Goal: Check status: Check status

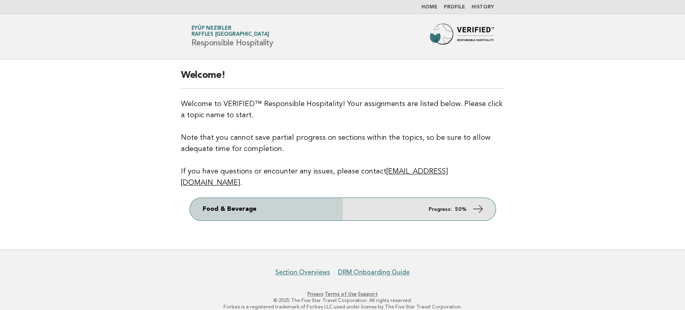
click at [477, 203] on icon at bounding box center [478, 209] width 12 height 12
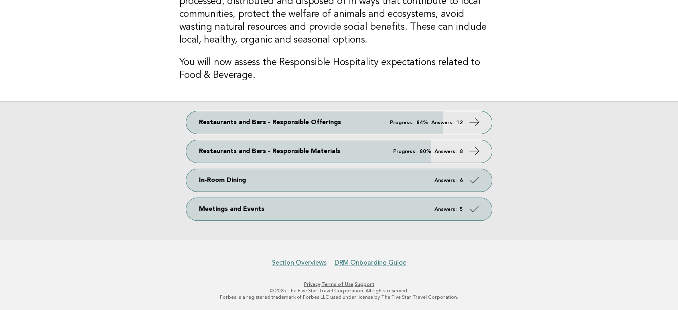
scroll to position [42, 0]
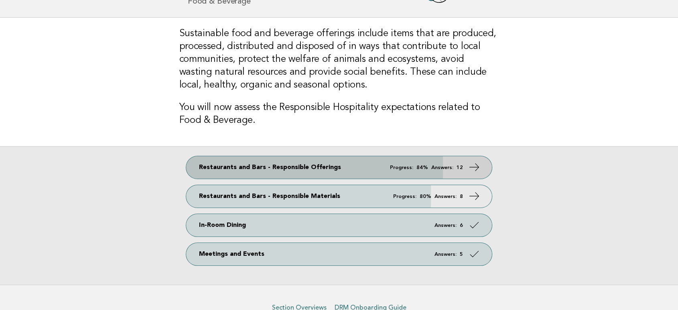
click at [475, 164] on icon at bounding box center [475, 167] width 12 height 12
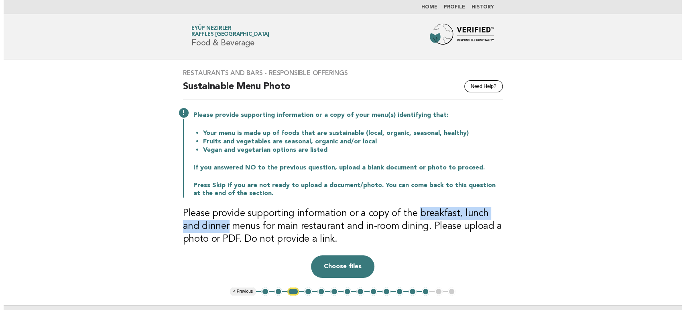
scroll to position [89, 0]
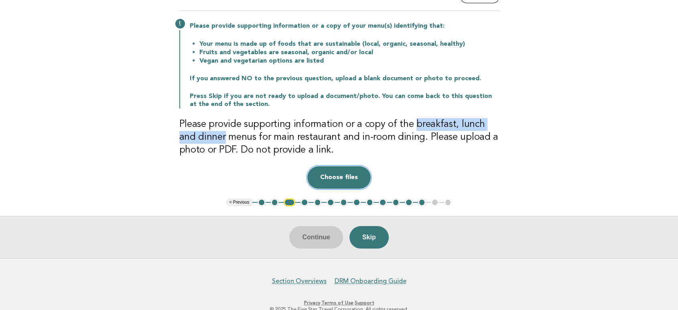
click at [343, 176] on button "Choose files" at bounding box center [338, 177] width 63 height 22
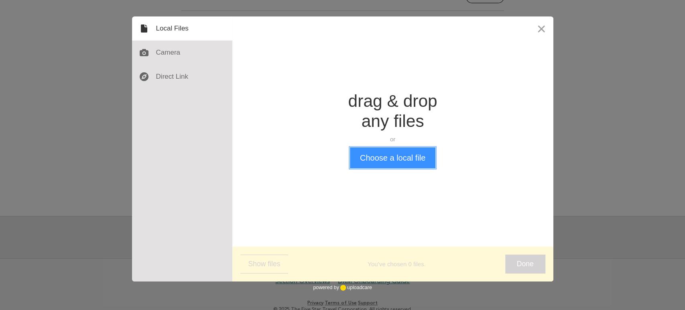
click at [393, 160] on button "Choose a local file" at bounding box center [392, 157] width 85 height 21
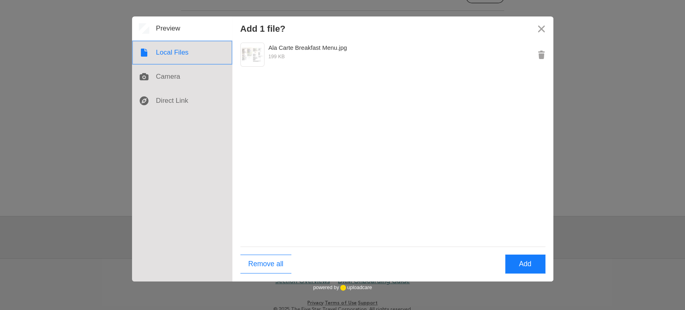
click at [182, 57] on div at bounding box center [182, 53] width 100 height 24
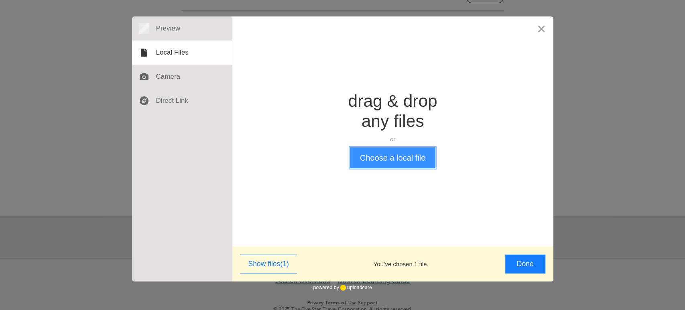
click at [386, 161] on button "Choose a local file" at bounding box center [392, 157] width 85 height 21
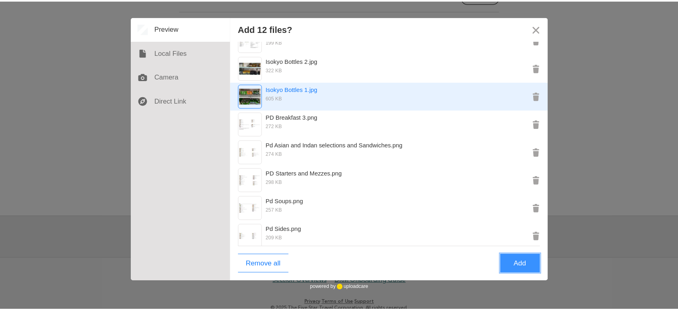
scroll to position [0, 0]
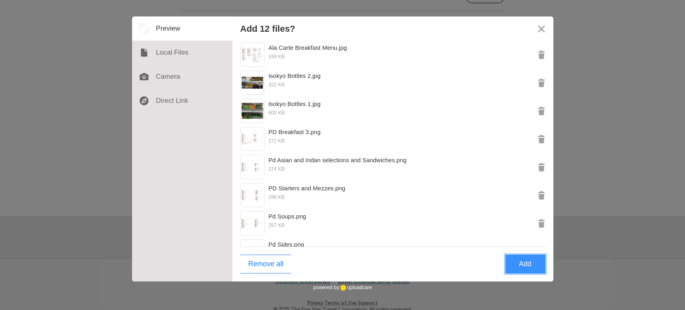
click at [526, 264] on button "Add" at bounding box center [525, 263] width 40 height 19
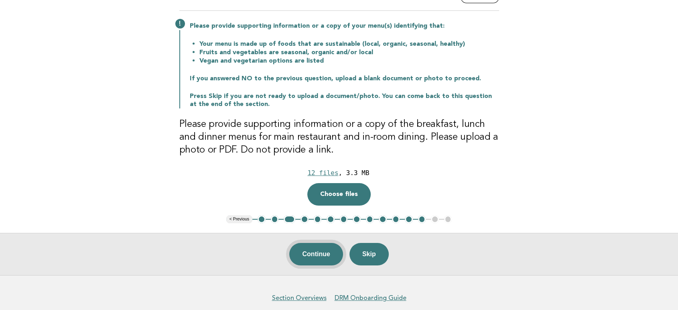
click at [311, 262] on button "Continue" at bounding box center [315, 254] width 53 height 22
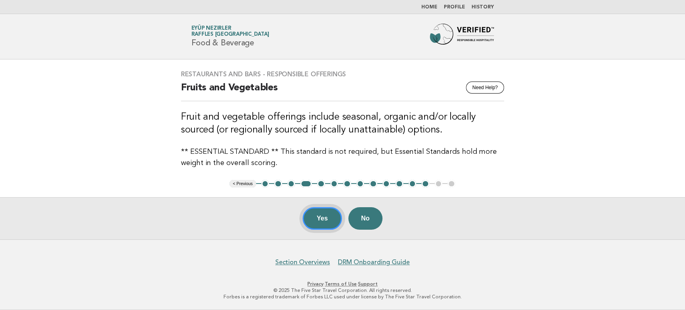
click at [320, 216] on button "Yes" at bounding box center [321, 218] width 39 height 22
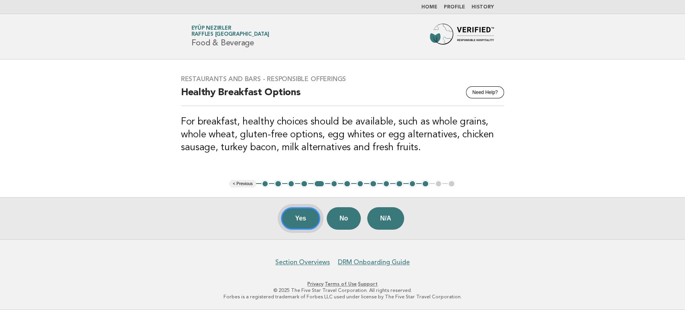
click at [294, 219] on button "Yes" at bounding box center [300, 218] width 39 height 22
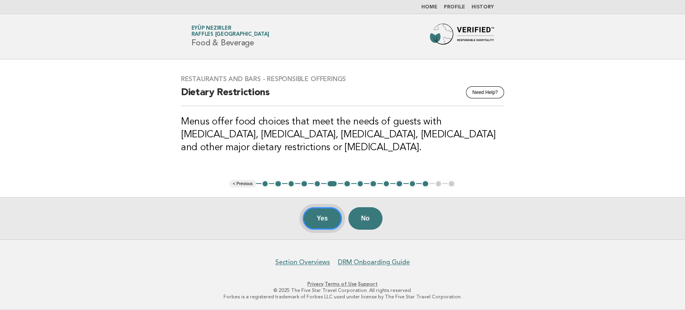
click at [310, 223] on button "Yes" at bounding box center [321, 218] width 39 height 22
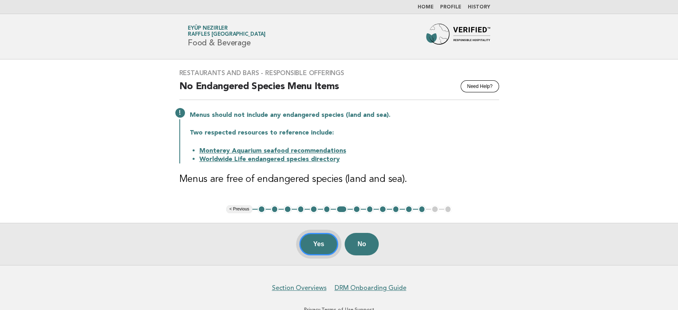
click at [327, 243] on button "Yes" at bounding box center [318, 244] width 39 height 22
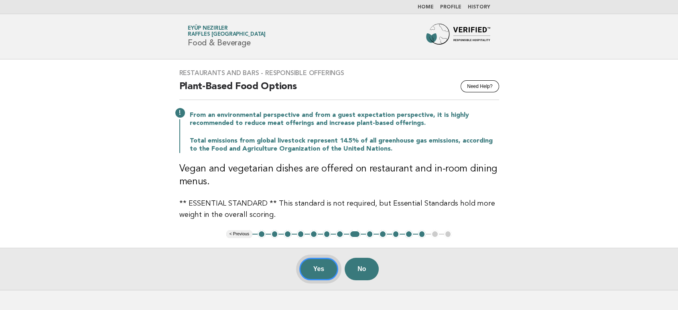
click at [329, 270] on button "Yes" at bounding box center [318, 269] width 39 height 22
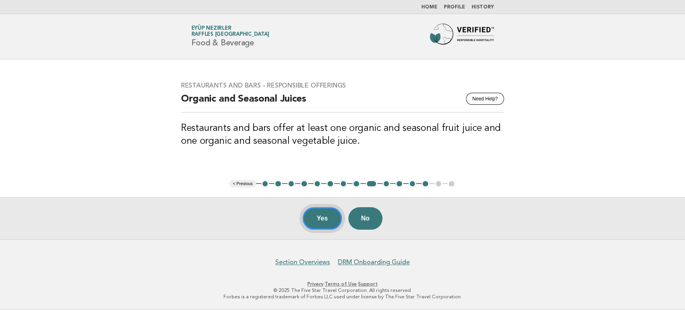
click at [319, 219] on button "Yes" at bounding box center [321, 218] width 39 height 22
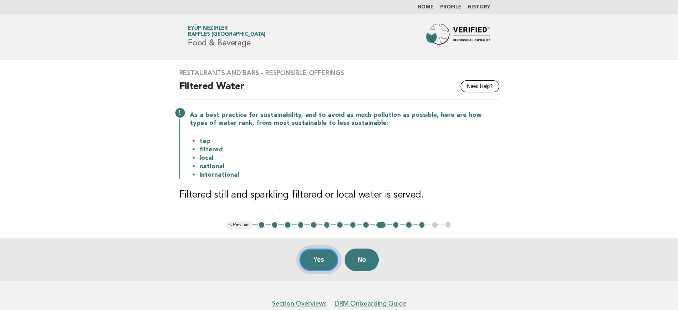
click at [322, 262] on button "Yes" at bounding box center [318, 259] width 39 height 22
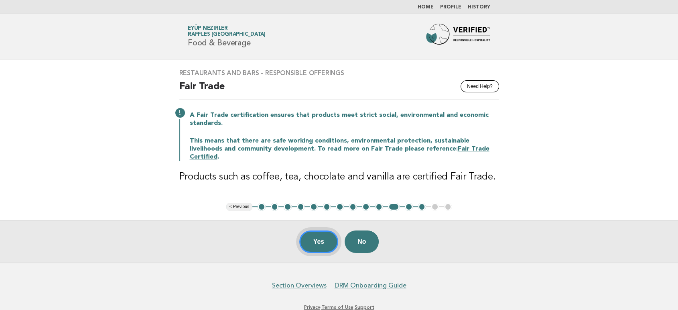
click at [313, 242] on button "Yes" at bounding box center [318, 241] width 39 height 22
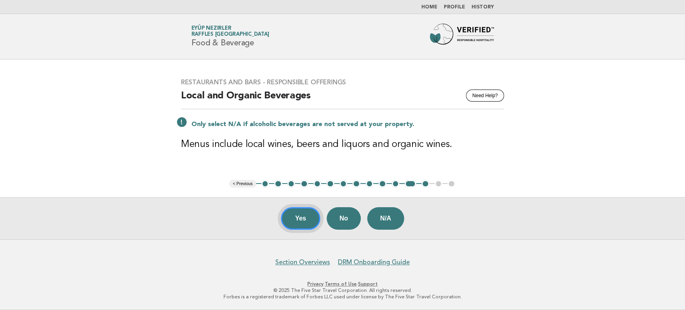
click at [302, 217] on button "Yes" at bounding box center [300, 218] width 39 height 22
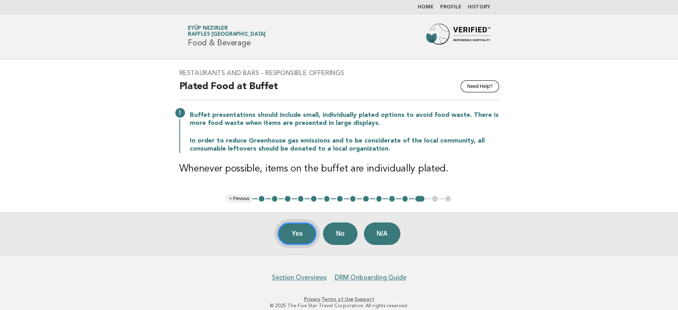
click at [305, 234] on button "Yes" at bounding box center [297, 233] width 39 height 22
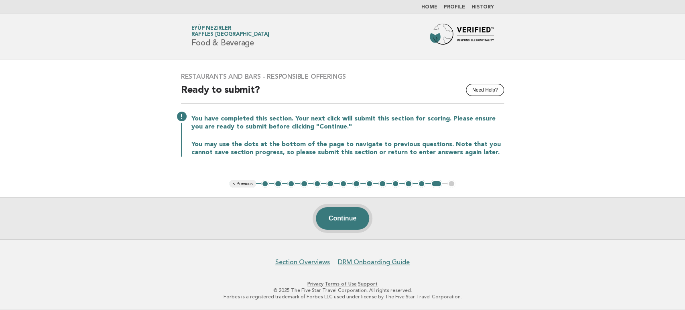
click at [347, 227] on button "Continue" at bounding box center [342, 218] width 53 height 22
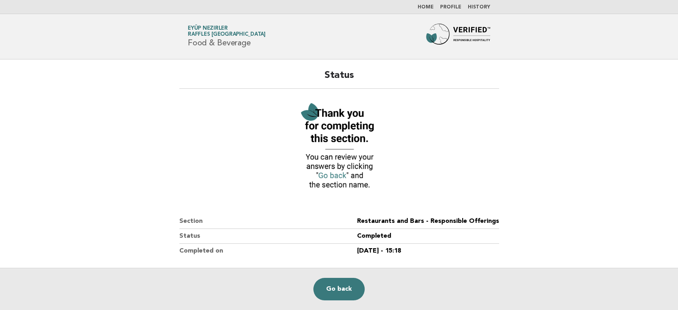
click at [425, 8] on link "Home" at bounding box center [426, 7] width 16 height 5
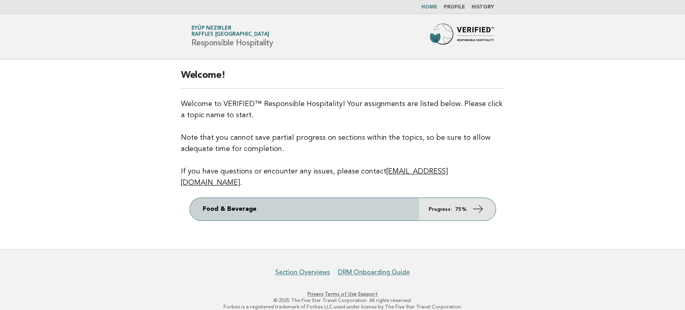
click at [383, 198] on link "Food & Beverage Progress: 75%" at bounding box center [343, 209] width 306 height 22
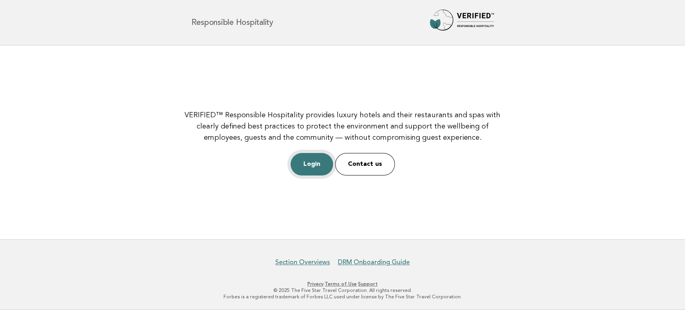
click at [321, 161] on link "Login" at bounding box center [311, 164] width 43 height 22
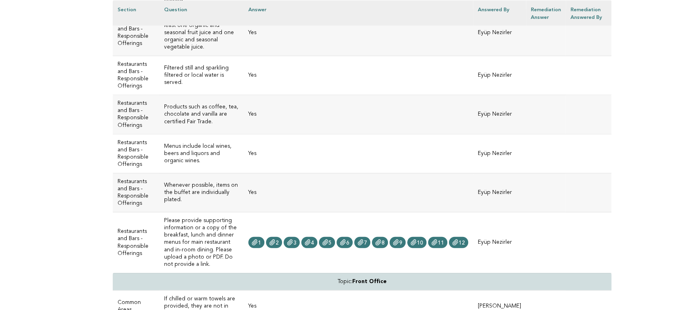
scroll to position [2144, 0]
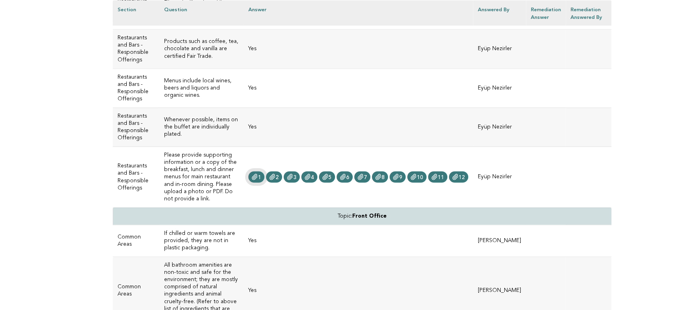
click at [253, 174] on icon at bounding box center [255, 177] width 6 height 6
click at [269, 174] on icon at bounding box center [272, 177] width 6 height 6
click at [292, 171] on link "3" at bounding box center [292, 176] width 16 height 11
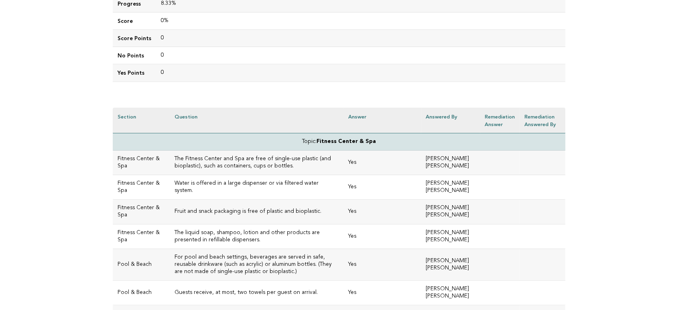
scroll to position [267, 0]
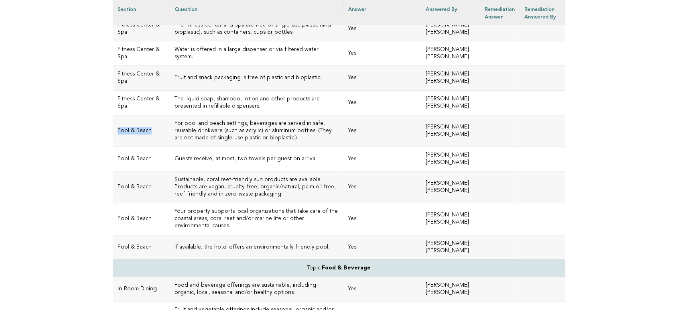
drag, startPoint x: 153, startPoint y: 128, endPoint x: 116, endPoint y: 128, distance: 37.3
click at [116, 128] on td "Pool & Beach" at bounding box center [141, 131] width 57 height 32
copy td "Pool & Beach"
click at [198, 209] on h3 "Your property supports local organizations that take care of the coastal areas,…" at bounding box center [256, 219] width 164 height 22
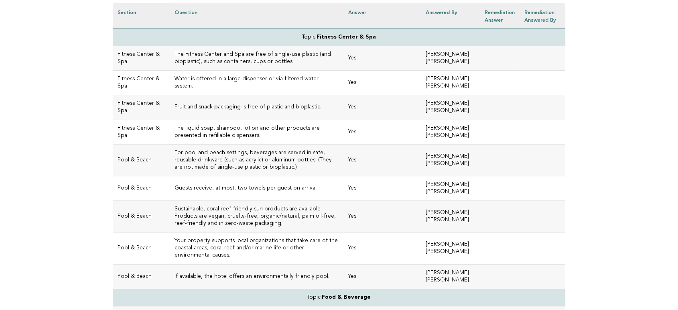
scroll to position [223, 0]
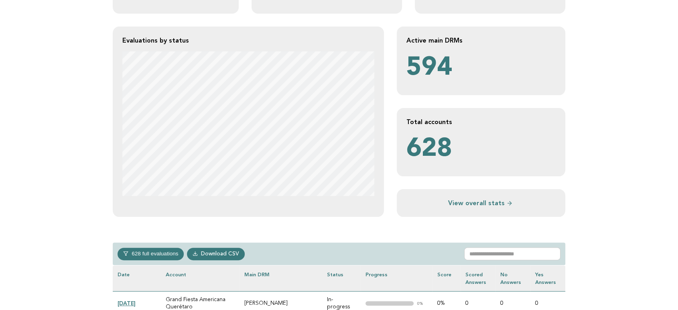
scroll to position [178, 0]
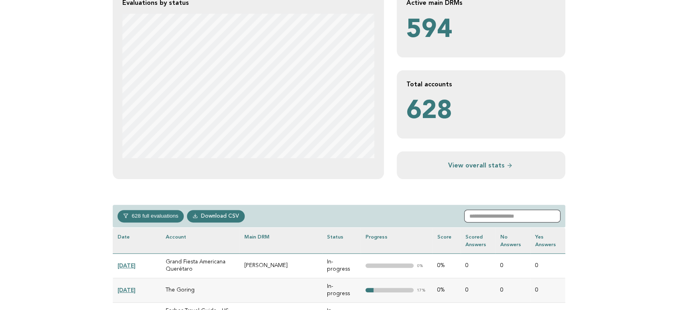
click at [505, 214] on input "text" at bounding box center [512, 215] width 96 height 13
paste input "**********"
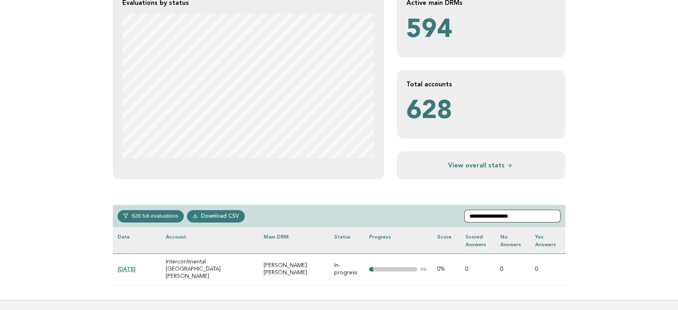
type input "**********"
click at [126, 266] on link "[DATE]" at bounding box center [127, 269] width 18 height 6
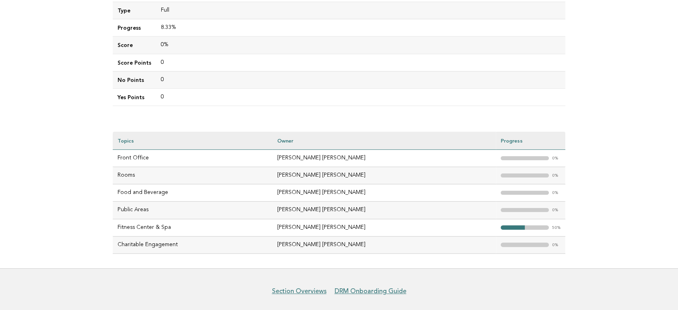
scroll to position [187, 0]
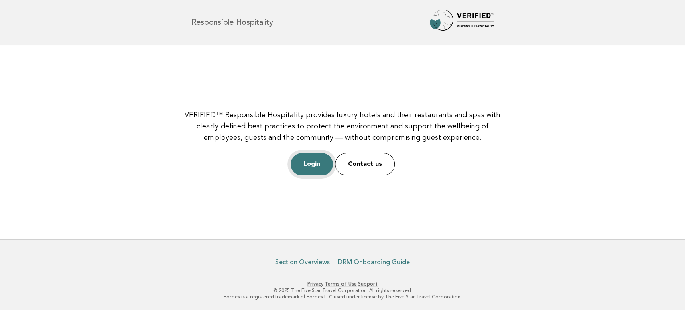
click at [321, 167] on link "Login" at bounding box center [311, 164] width 43 height 22
click at [314, 160] on link "Login" at bounding box center [311, 164] width 43 height 22
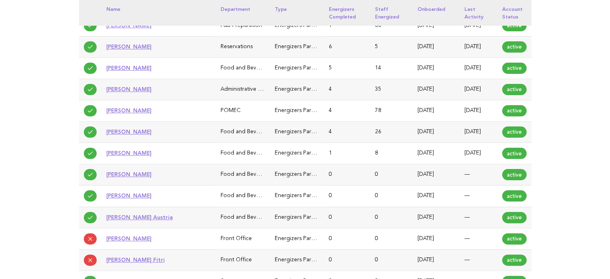
scroll to position [80, 0]
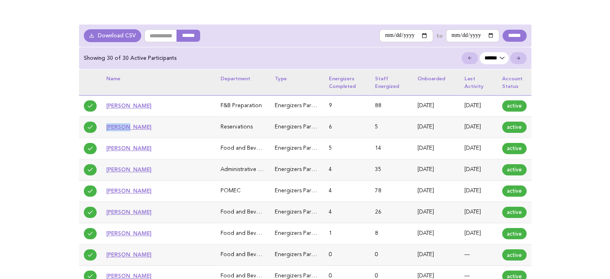
click at [130, 126] on link "[PERSON_NAME]" at bounding box center [128, 127] width 45 height 6
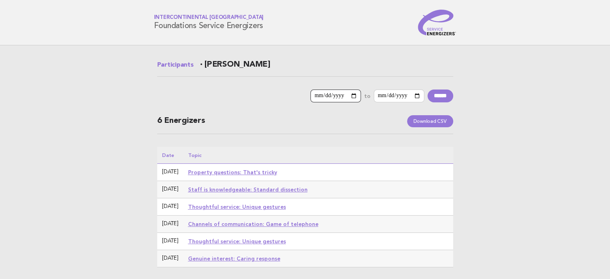
click at [341, 96] on input "**********" at bounding box center [335, 95] width 51 height 13
type input "**********"
click at [432, 95] on input "******" at bounding box center [441, 95] width 26 height 13
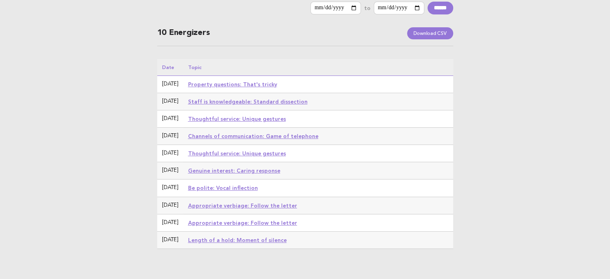
scroll to position [40, 0]
